Goal: Task Accomplishment & Management: Manage account settings

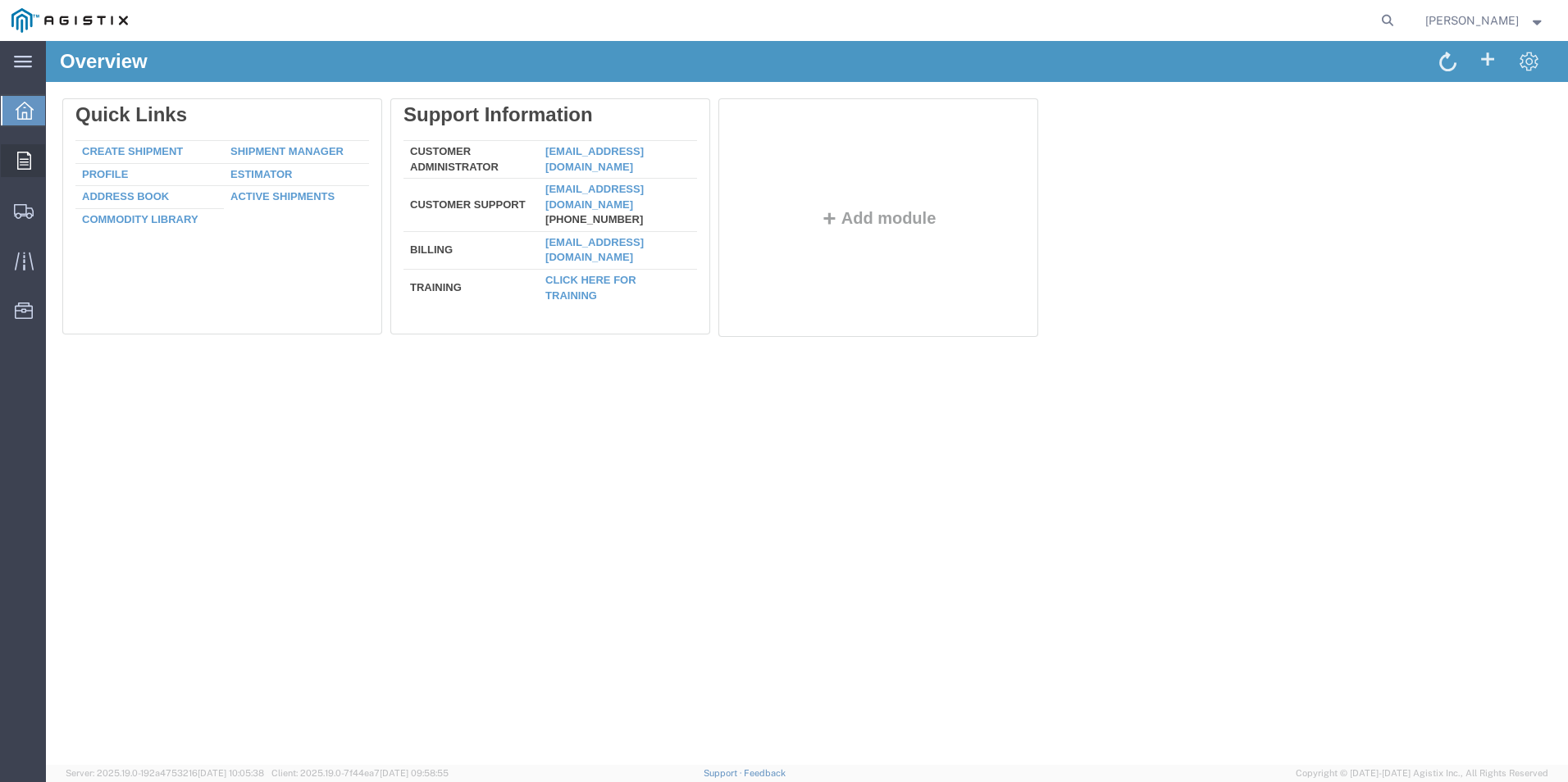
click at [44, 158] on div at bounding box center [24, 161] width 46 height 33
click at [20, 160] on icon at bounding box center [24, 161] width 14 height 18
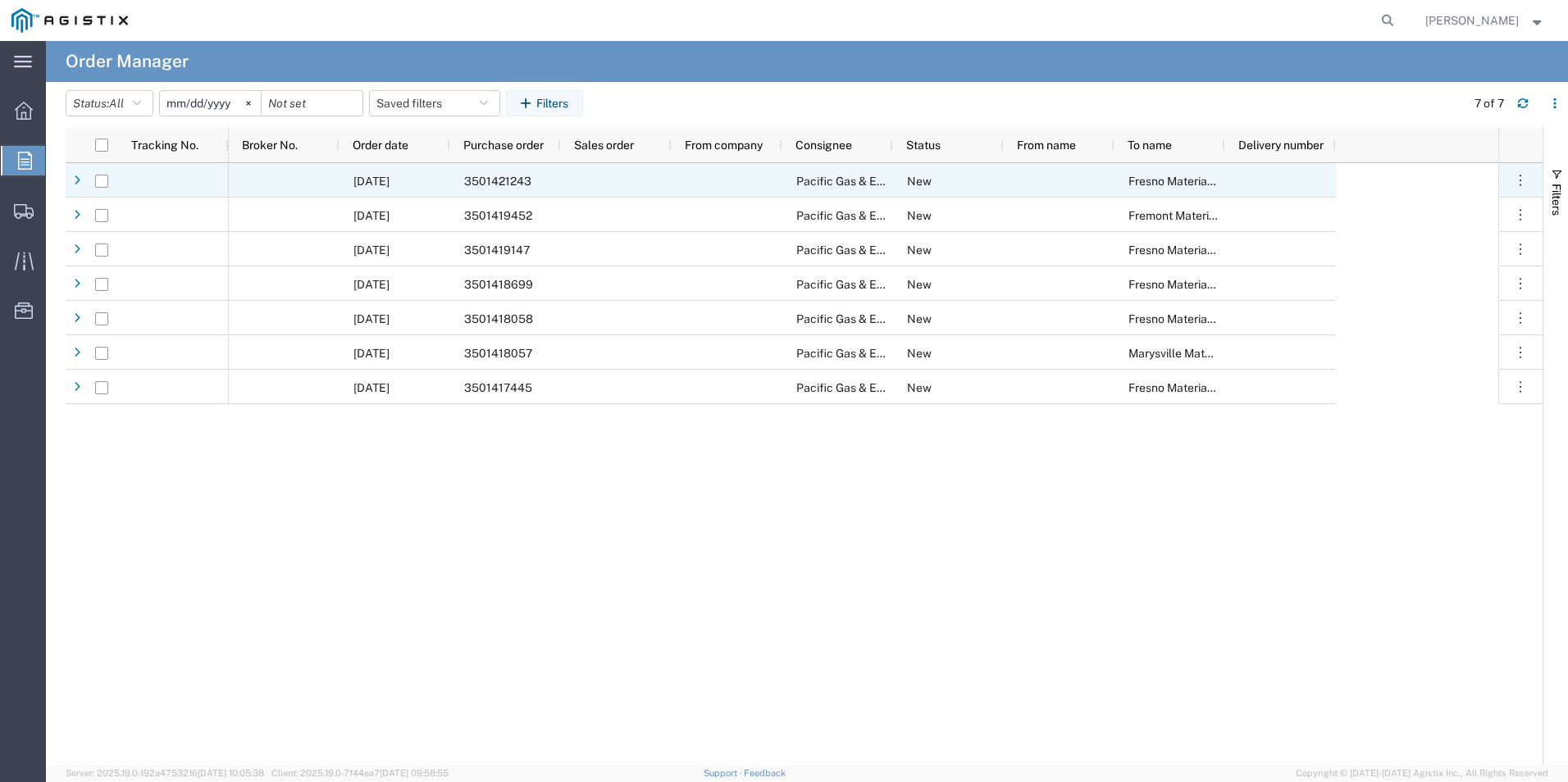
click at [505, 176] on span "3501421243" at bounding box center [497, 181] width 67 height 13
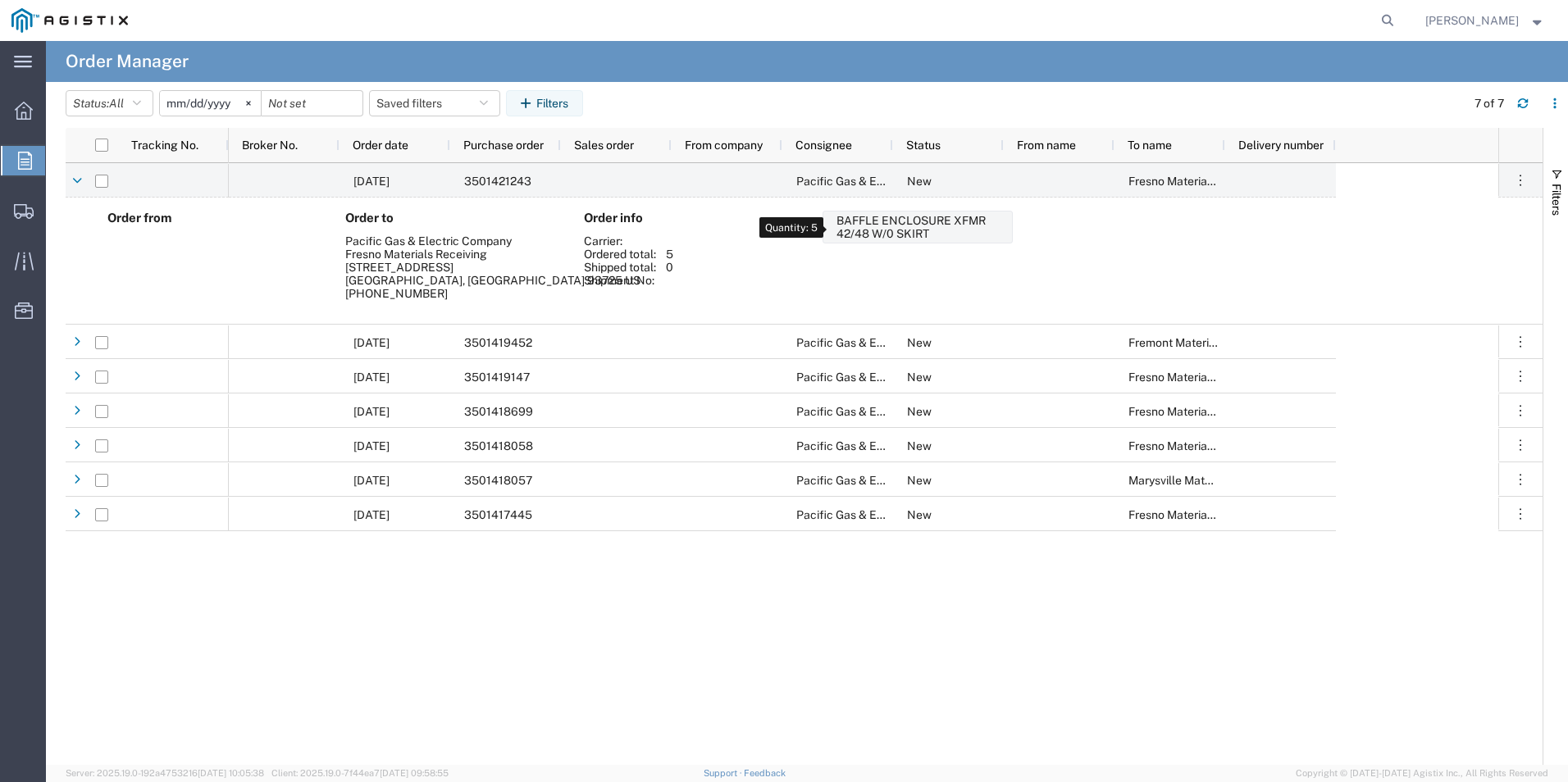
click at [862, 221] on div "BAFFLE ENCLOSURE XFMR 42/48 W/0 SKIRT" at bounding box center [921, 227] width 169 height 26
click at [56, 203] on span "Shipments" at bounding box center [51, 211] width 12 height 33
